Goal: Task Accomplishment & Management: Complete application form

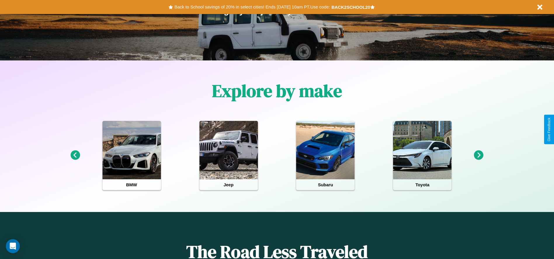
scroll to position [121, 0]
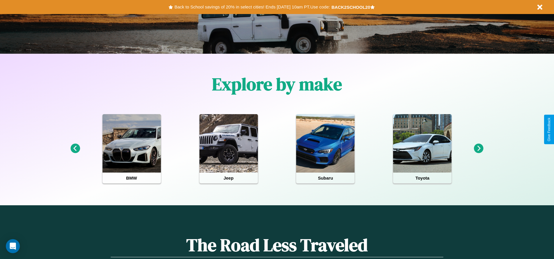
click at [75, 149] on icon at bounding box center [75, 149] width 10 height 10
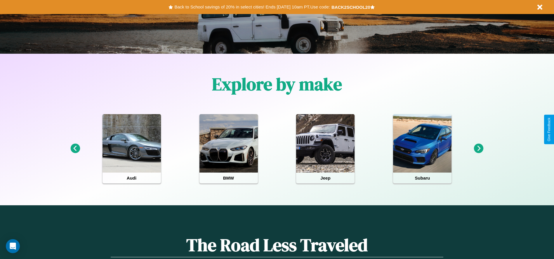
click at [478, 149] on icon at bounding box center [479, 149] width 10 height 10
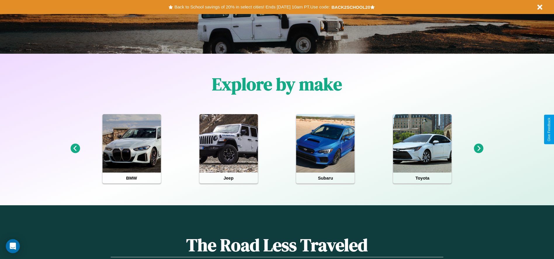
click at [478, 149] on icon at bounding box center [479, 149] width 10 height 10
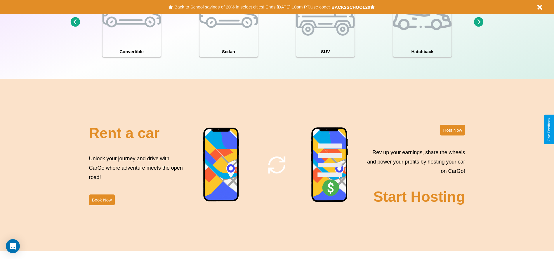
scroll to position [636, 0]
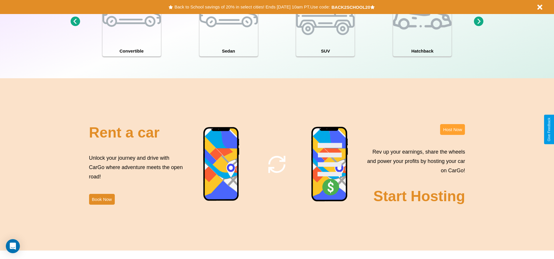
click at [452, 129] on button "Host Now" at bounding box center [452, 129] width 25 height 11
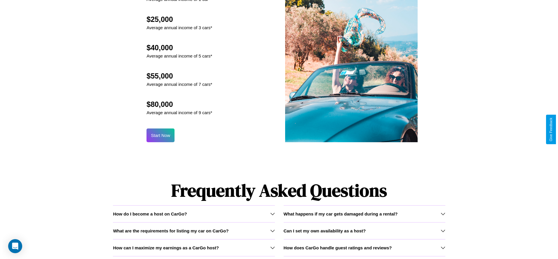
scroll to position [573, 0]
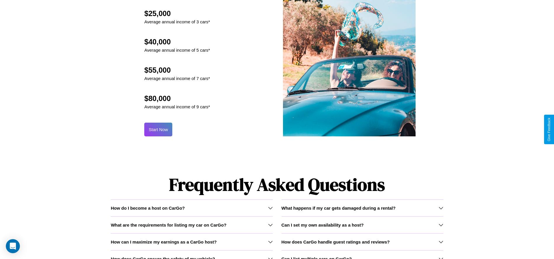
click at [158, 129] on button "Start Now" at bounding box center [158, 130] width 28 height 14
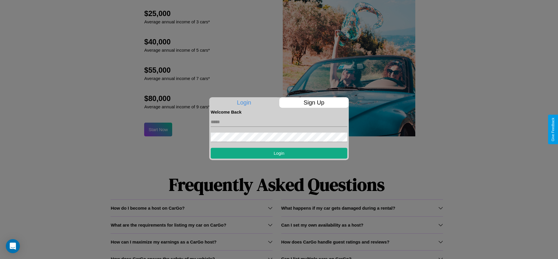
click at [314, 102] on p "Sign Up" at bounding box center [314, 102] width 70 height 11
